Goal: Check status: Check status

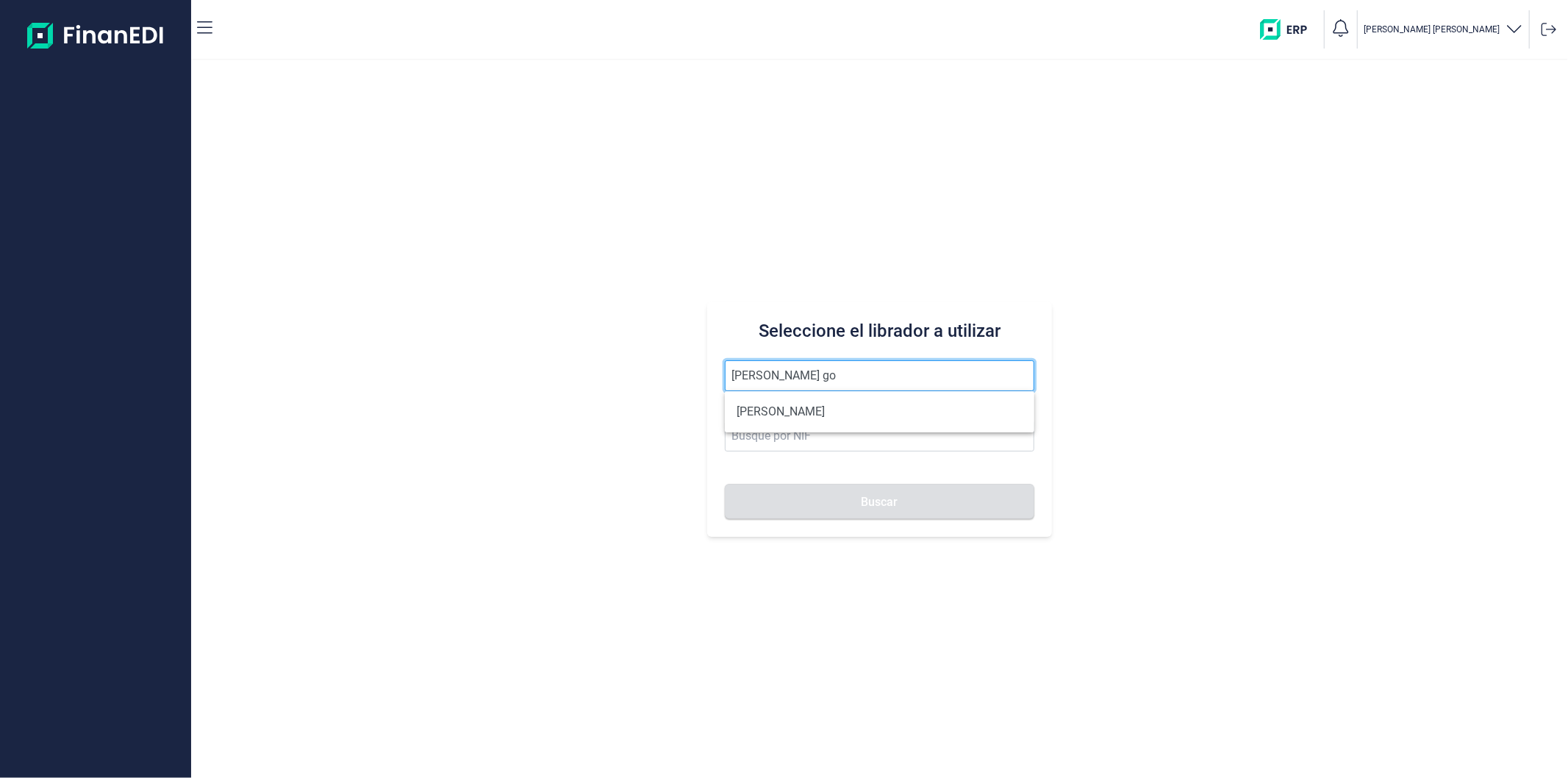
click at [875, 390] on input "[PERSON_NAME] go" at bounding box center [880, 375] width 309 height 31
click at [872, 409] on li "[PERSON_NAME]" at bounding box center [880, 411] width 309 height 30
type input "[PERSON_NAME]"
type input "60520338R"
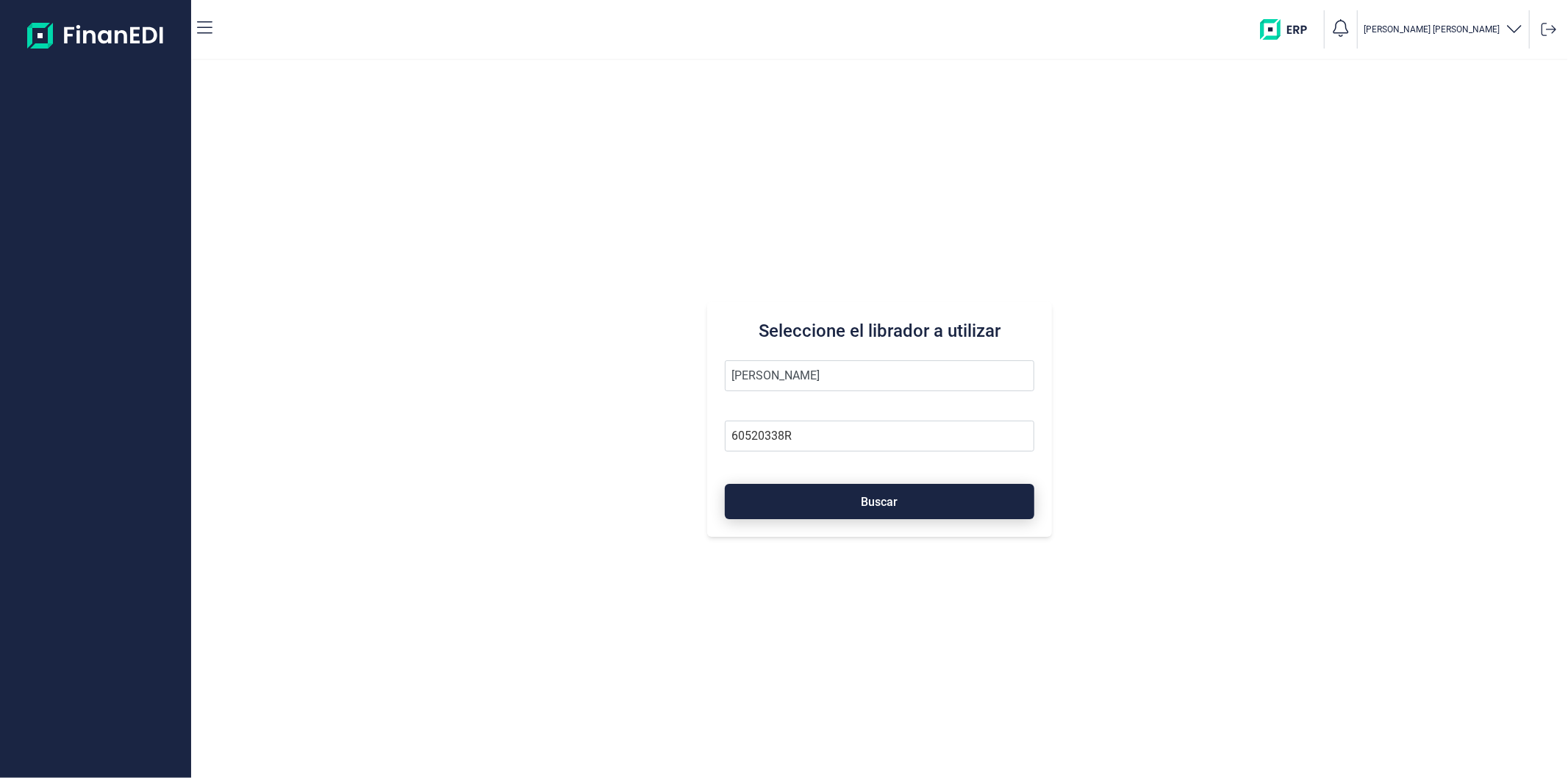
click at [869, 516] on button "Buscar" at bounding box center [880, 502] width 309 height 35
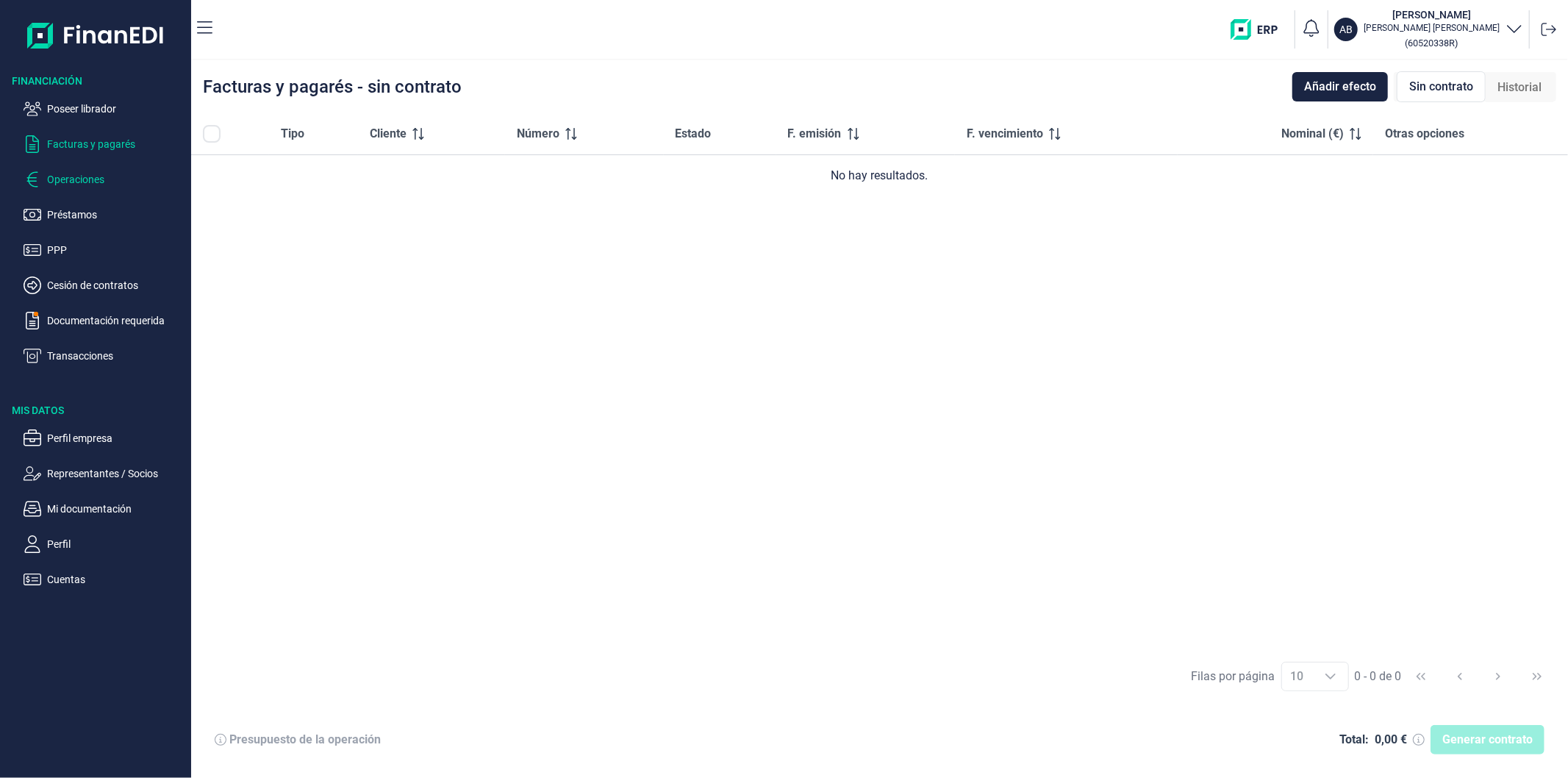
click at [99, 180] on p "Operaciones" at bounding box center [116, 179] width 138 height 18
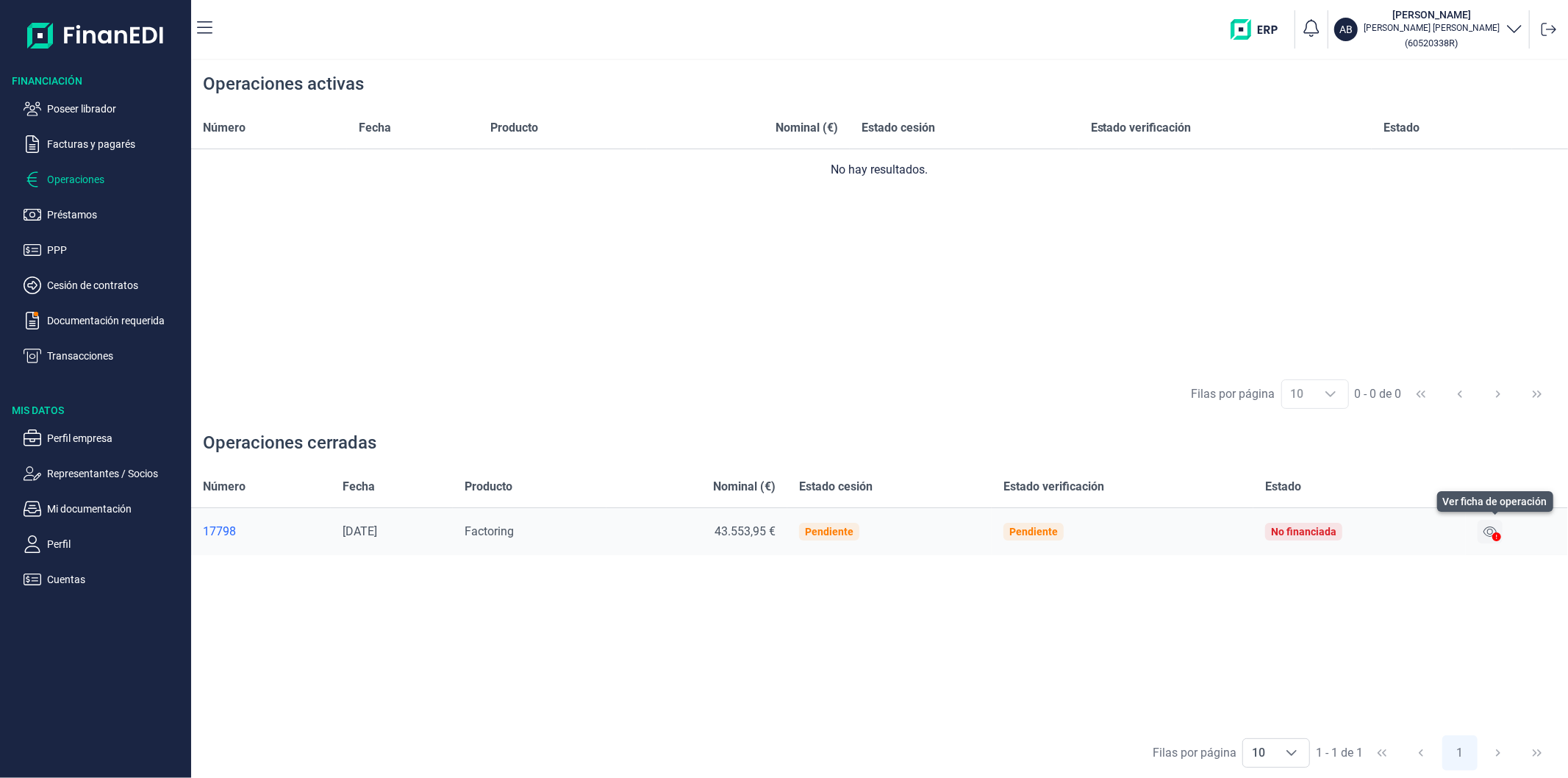
click at [1493, 533] on icon at bounding box center [1491, 530] width 13 height 10
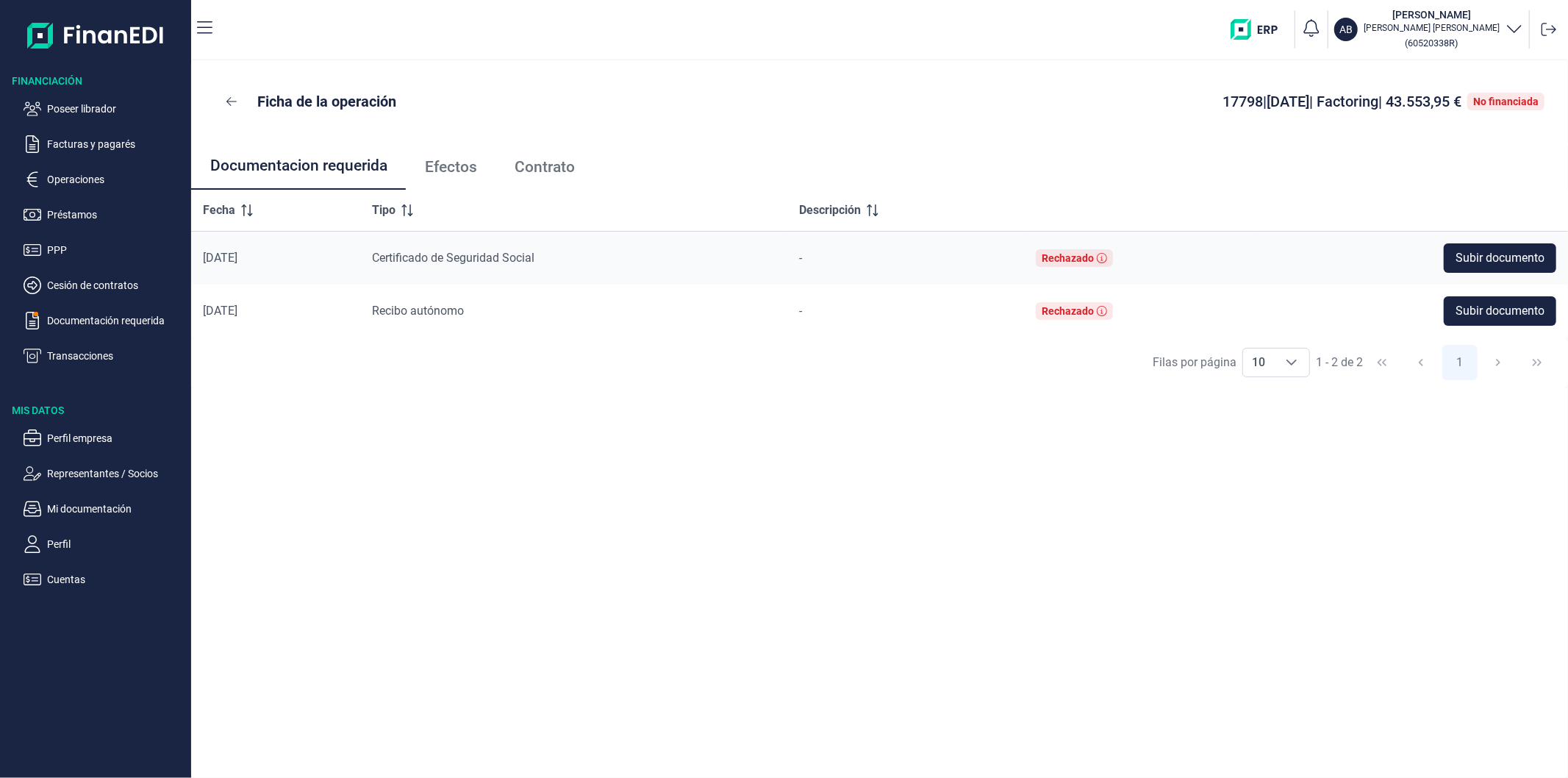
click at [470, 165] on span "Efectos" at bounding box center [451, 167] width 52 height 16
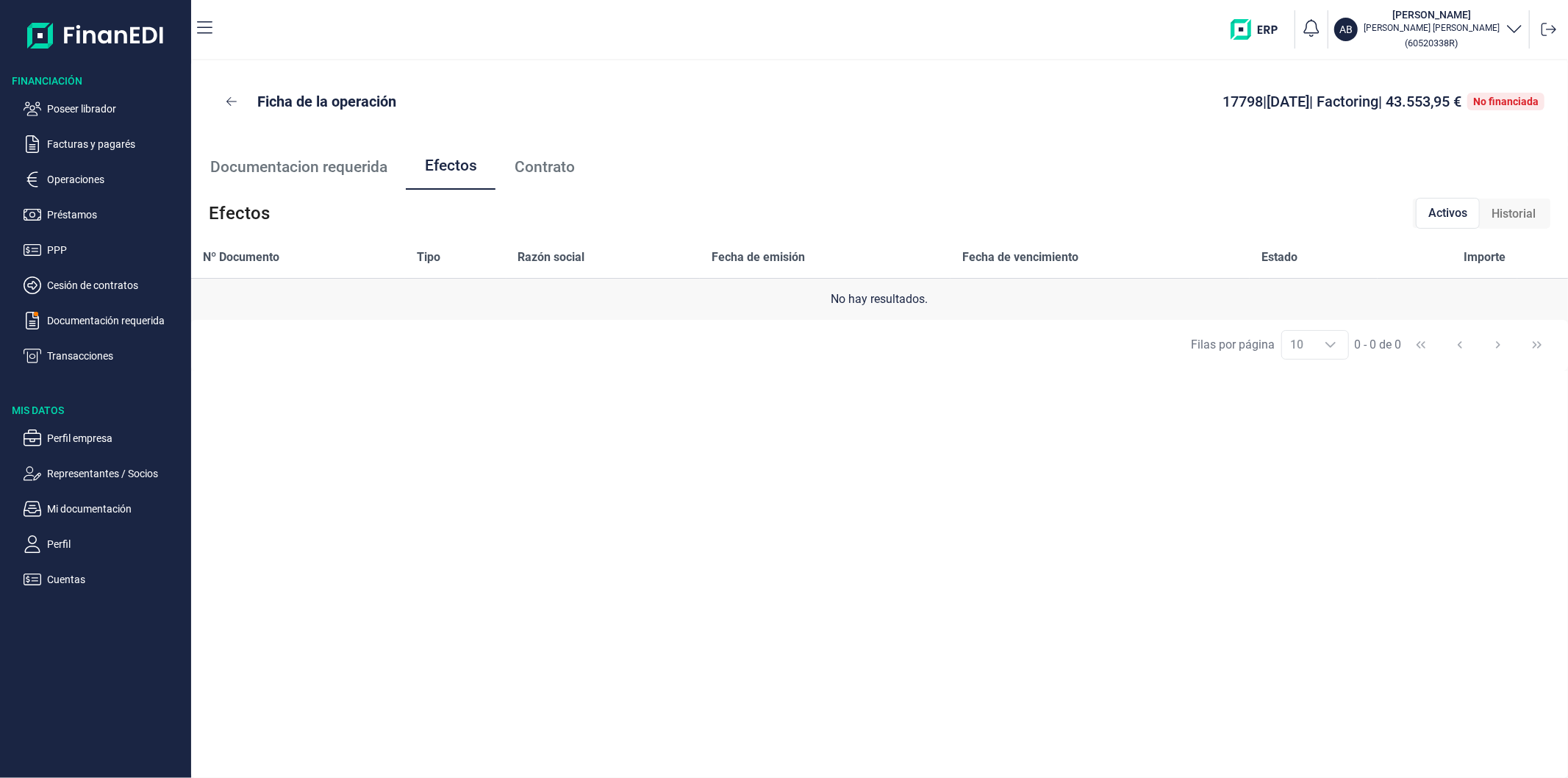
click at [1505, 208] on span "Historial" at bounding box center [1513, 213] width 44 height 18
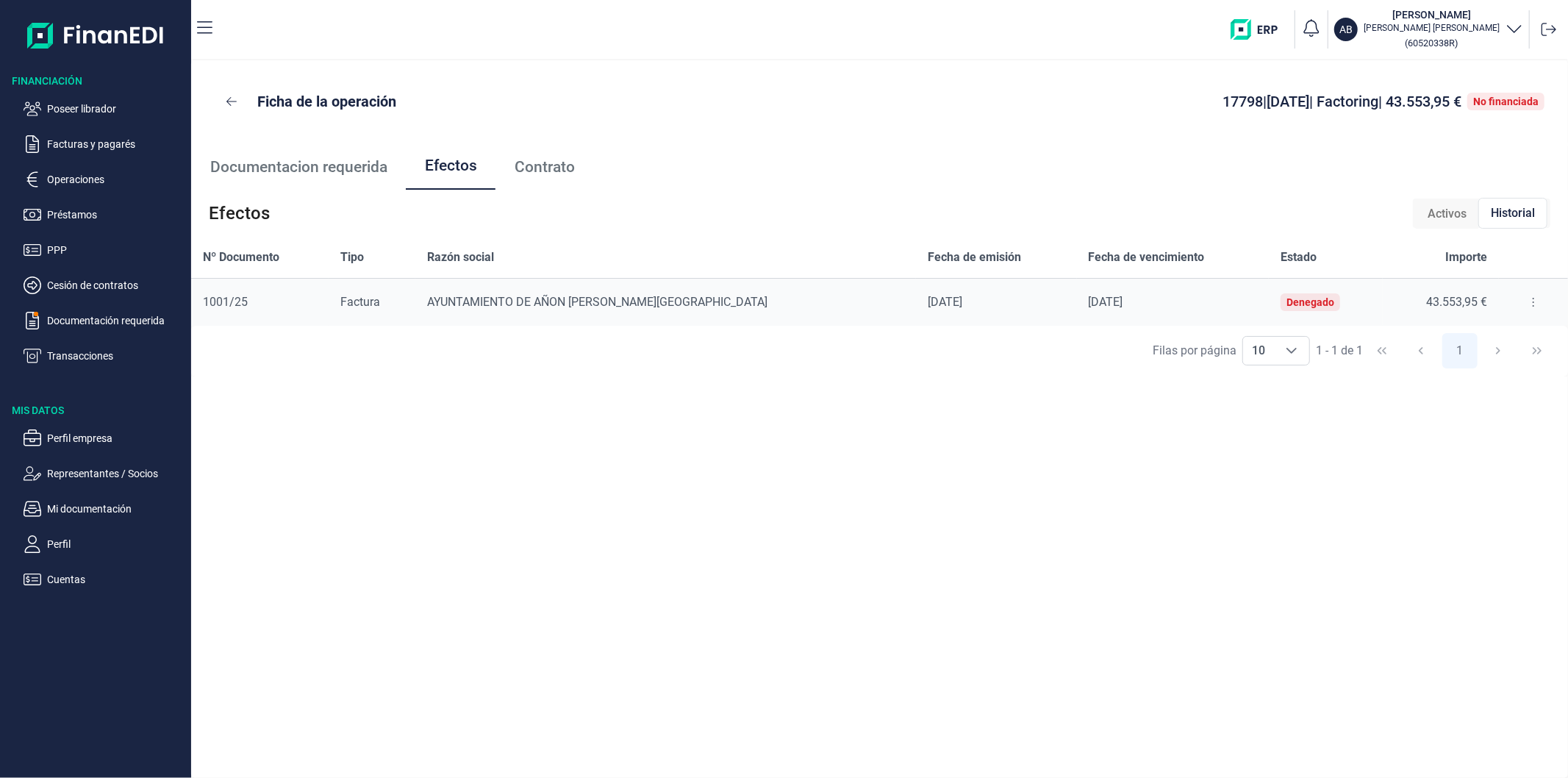
click at [1521, 302] on button at bounding box center [1534, 302] width 26 height 23
click at [1481, 334] on span "Detalles efecto" at bounding box center [1480, 339] width 67 height 15
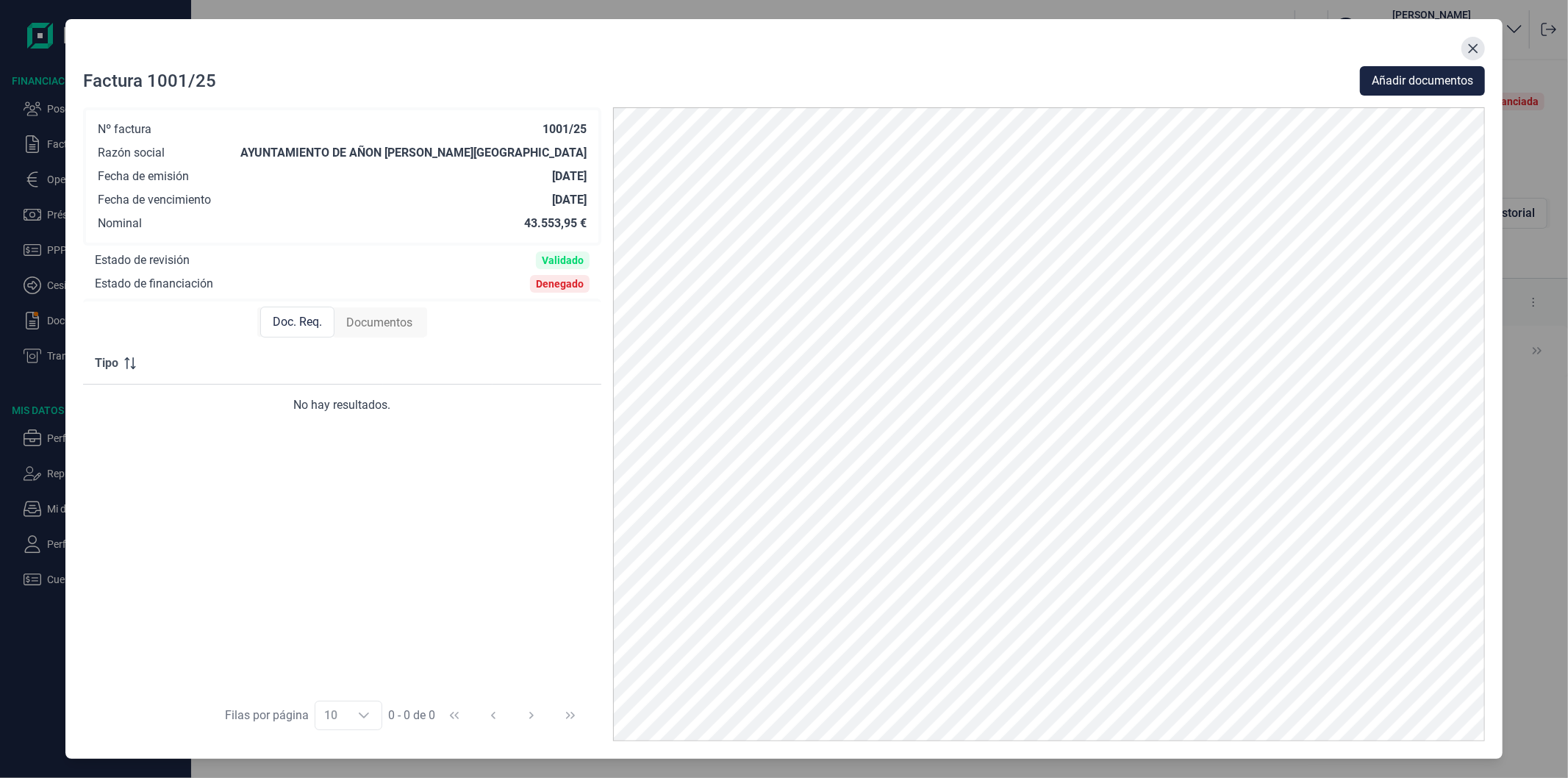
click at [1474, 51] on icon "Close" at bounding box center [1473, 48] width 12 height 12
